Goal: Transaction & Acquisition: Purchase product/service

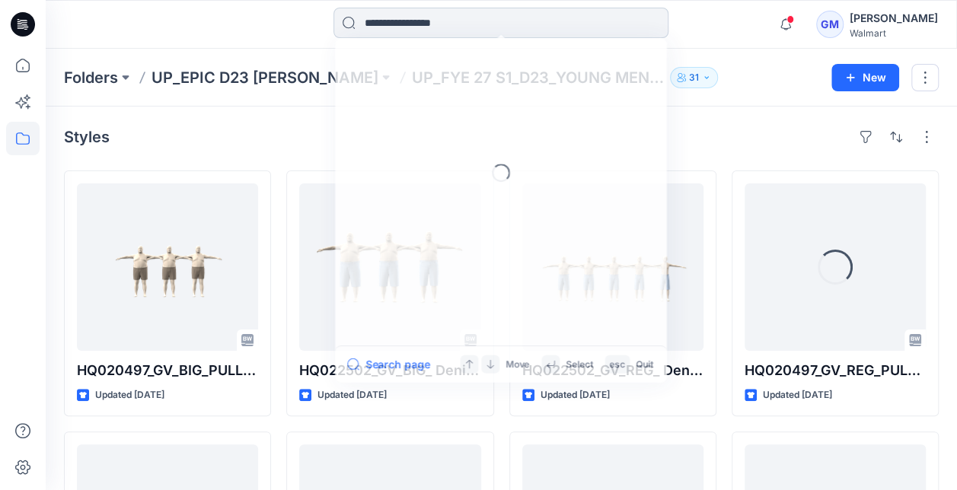
click at [472, 27] on input at bounding box center [500, 23] width 335 height 30
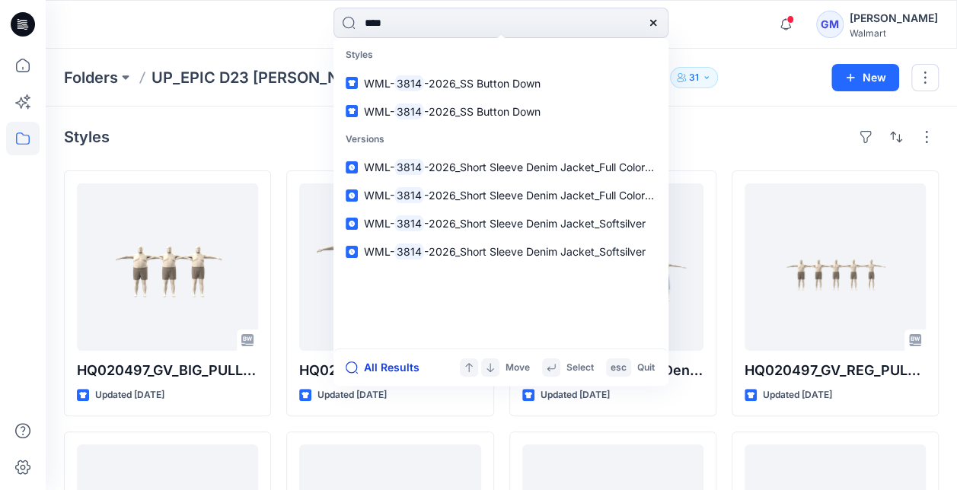
type input "****"
click at [386, 365] on button "All Results" at bounding box center [388, 368] width 84 height 18
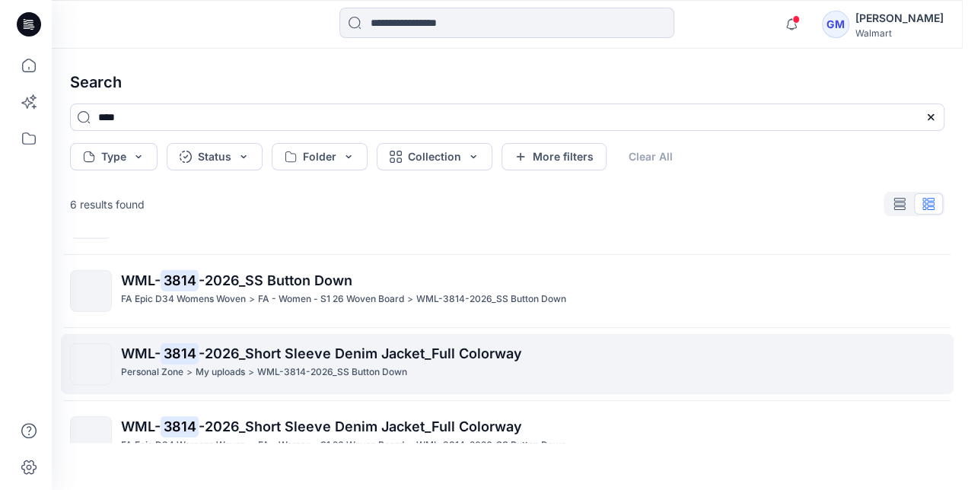
scroll to position [76, 0]
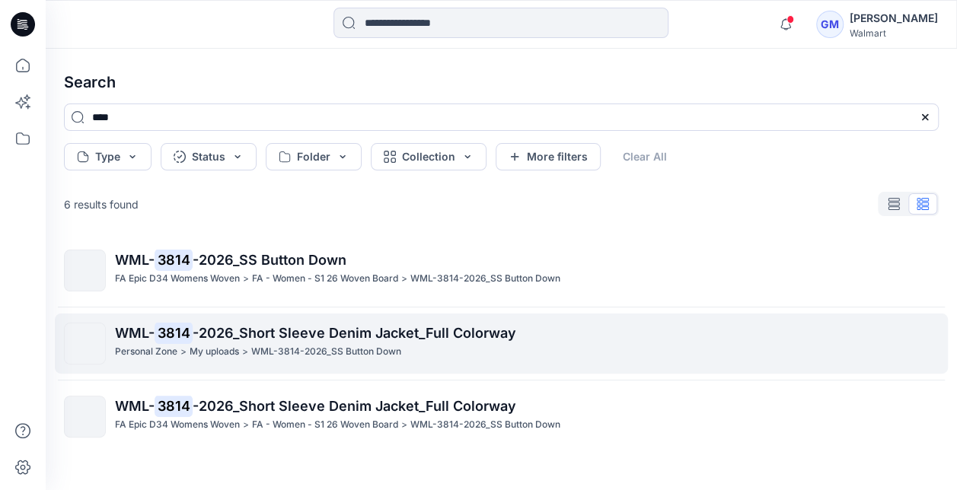
click at [375, 325] on span "-2026_Short Sleeve Denim Jacket_Full Colorway" at bounding box center [354, 333] width 323 height 16
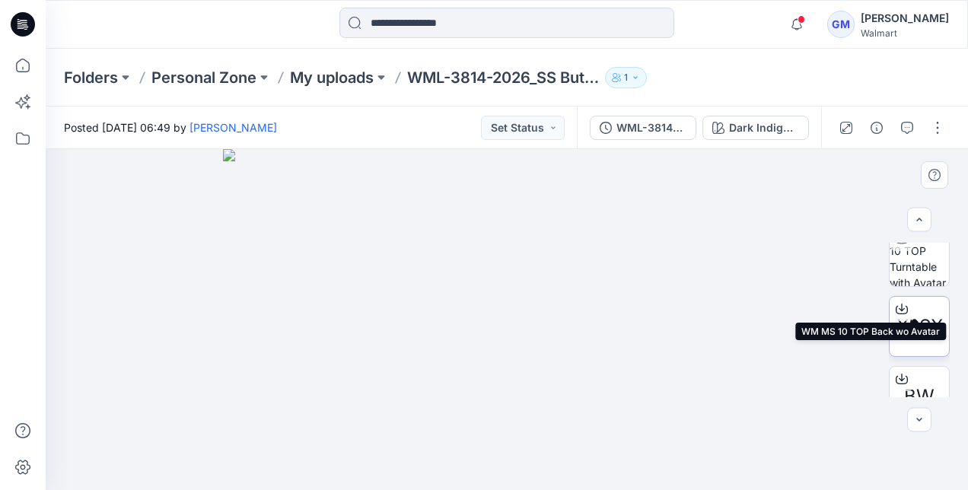
scroll to position [228, 0]
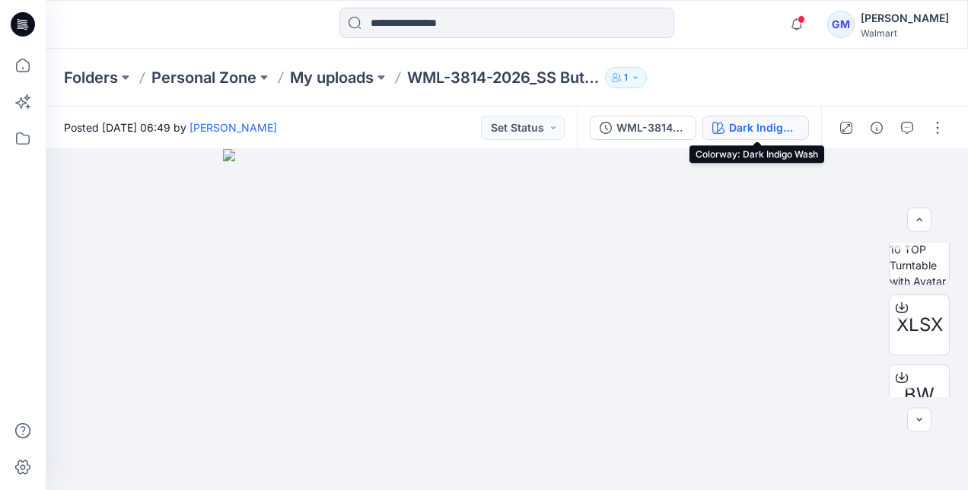
click at [773, 134] on div "Dark Indigo Wash" at bounding box center [764, 128] width 70 height 17
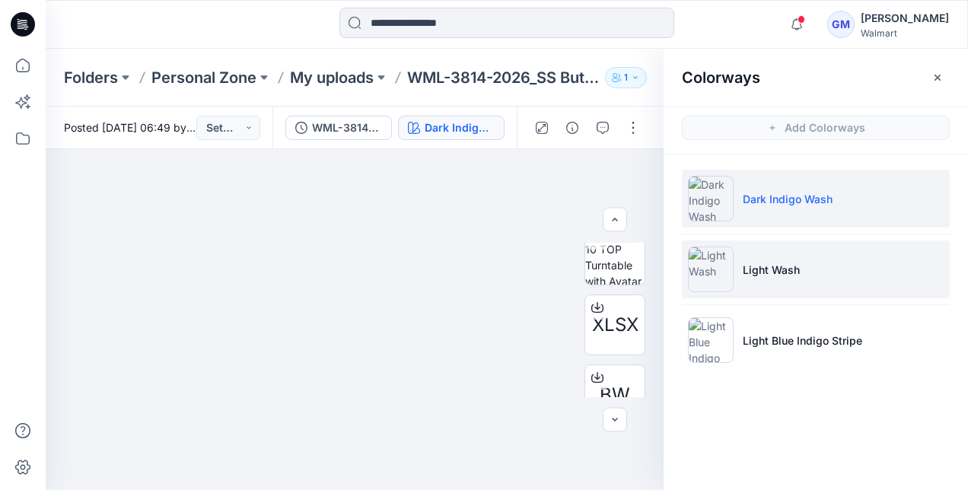
click at [772, 271] on p "Light Wash" at bounding box center [771, 270] width 57 height 16
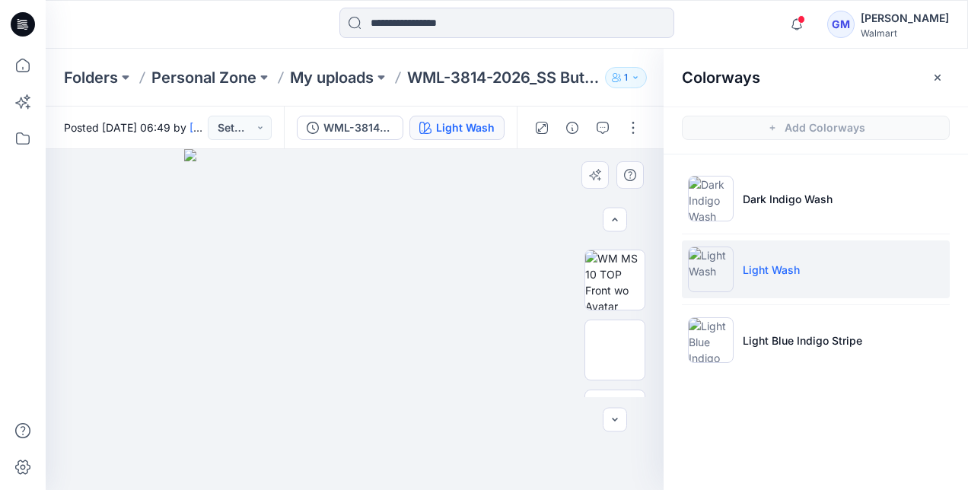
scroll to position [32, 0]
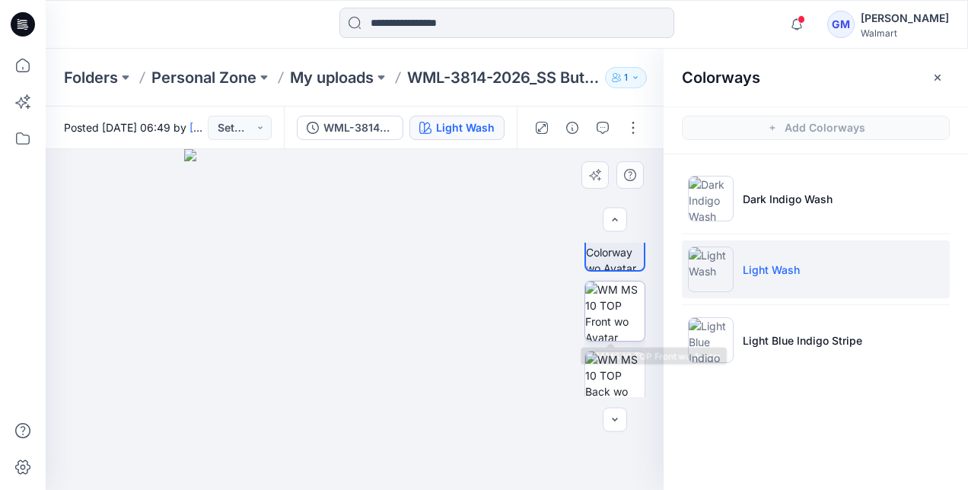
click at [601, 323] on img at bounding box center [614, 311] width 59 height 59
